Goal: Task Accomplishment & Management: Manage account settings

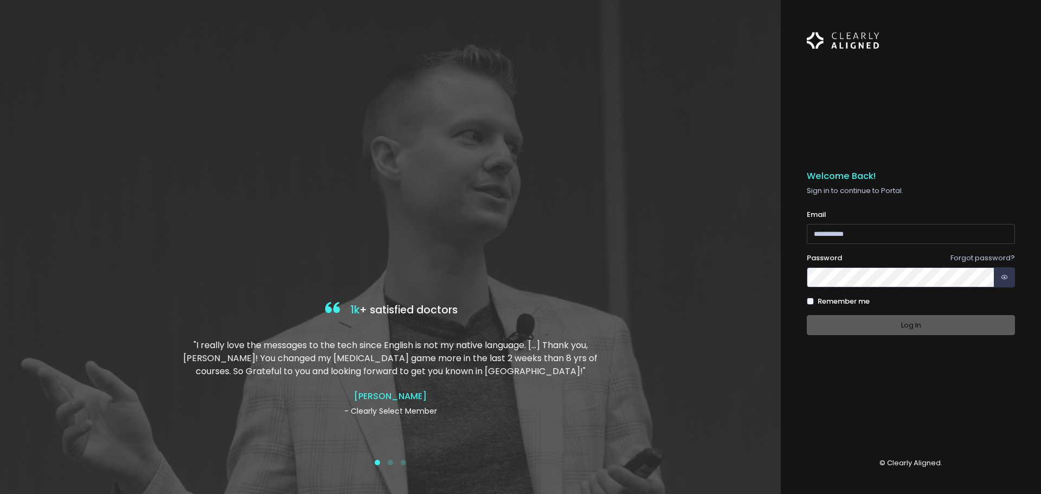
click at [911, 236] on input "email" at bounding box center [911, 234] width 208 height 20
type input "**********"
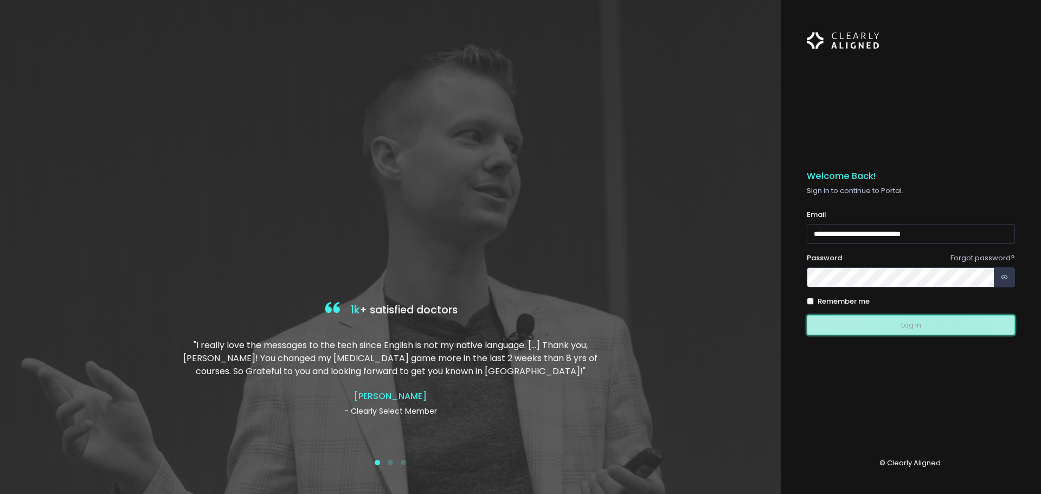
click at [936, 325] on button "Log In" at bounding box center [911, 325] width 208 height 20
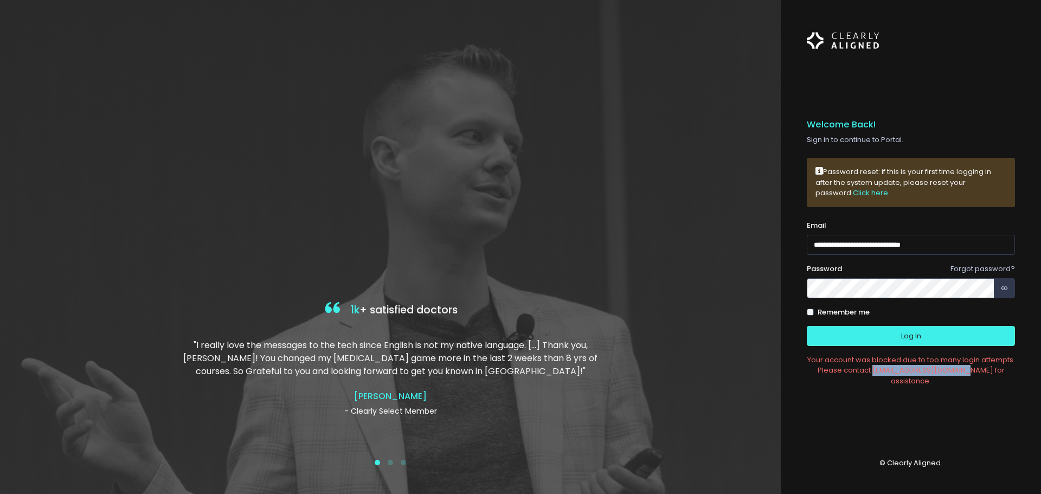
drag, startPoint x: 906, startPoint y: 370, endPoint x: 993, endPoint y: 372, distance: 87.3
click at [993, 372] on div "Your account was blocked due to too many login attempts. Please contact [EMAIL_…" at bounding box center [911, 371] width 208 height 32
copy div "[EMAIL_ADDRESS][DOMAIN_NAME]"
